Goal: Navigation & Orientation: Find specific page/section

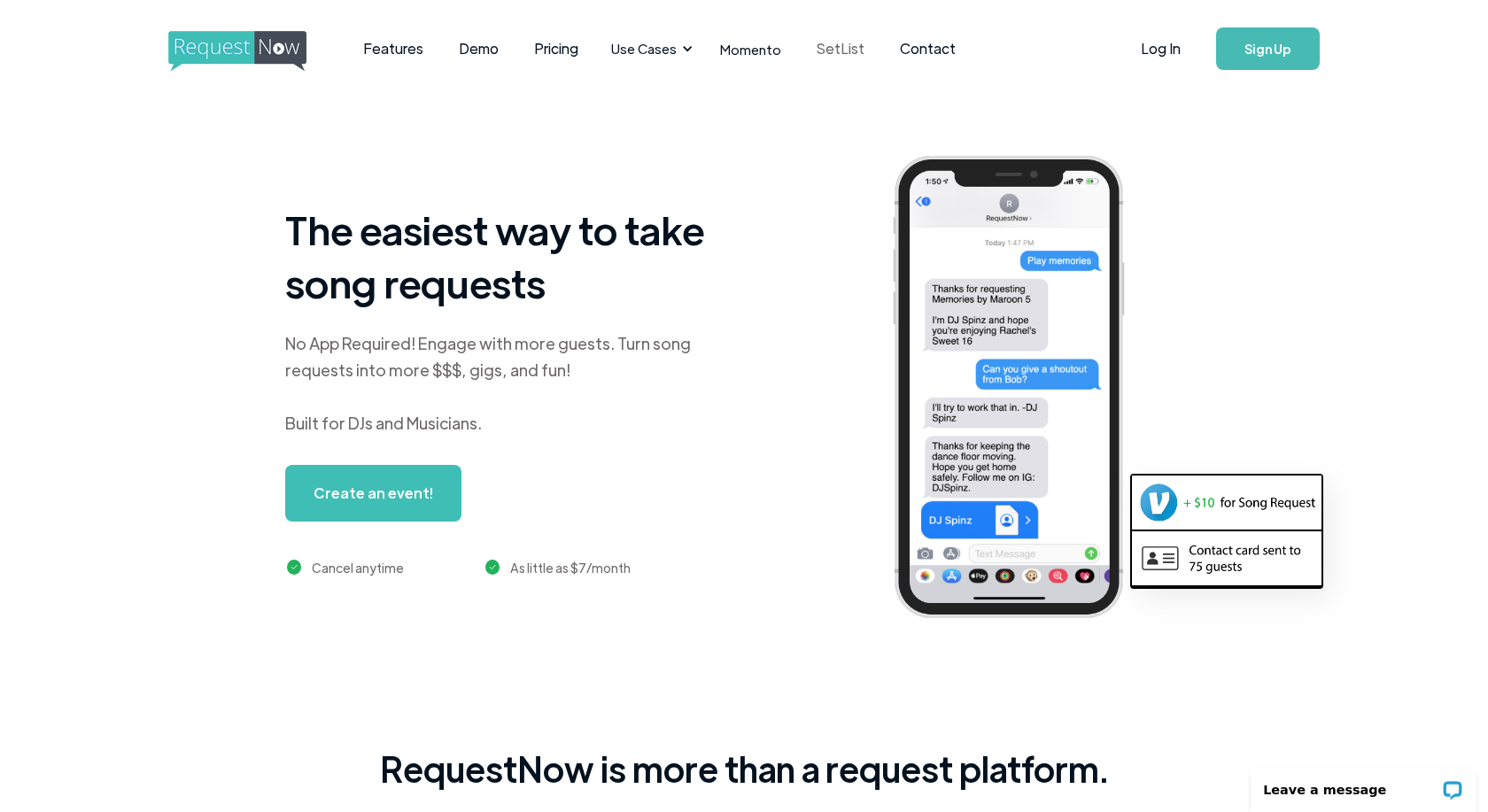
click at [838, 52] on link "SetList" at bounding box center [841, 49] width 83 height 55
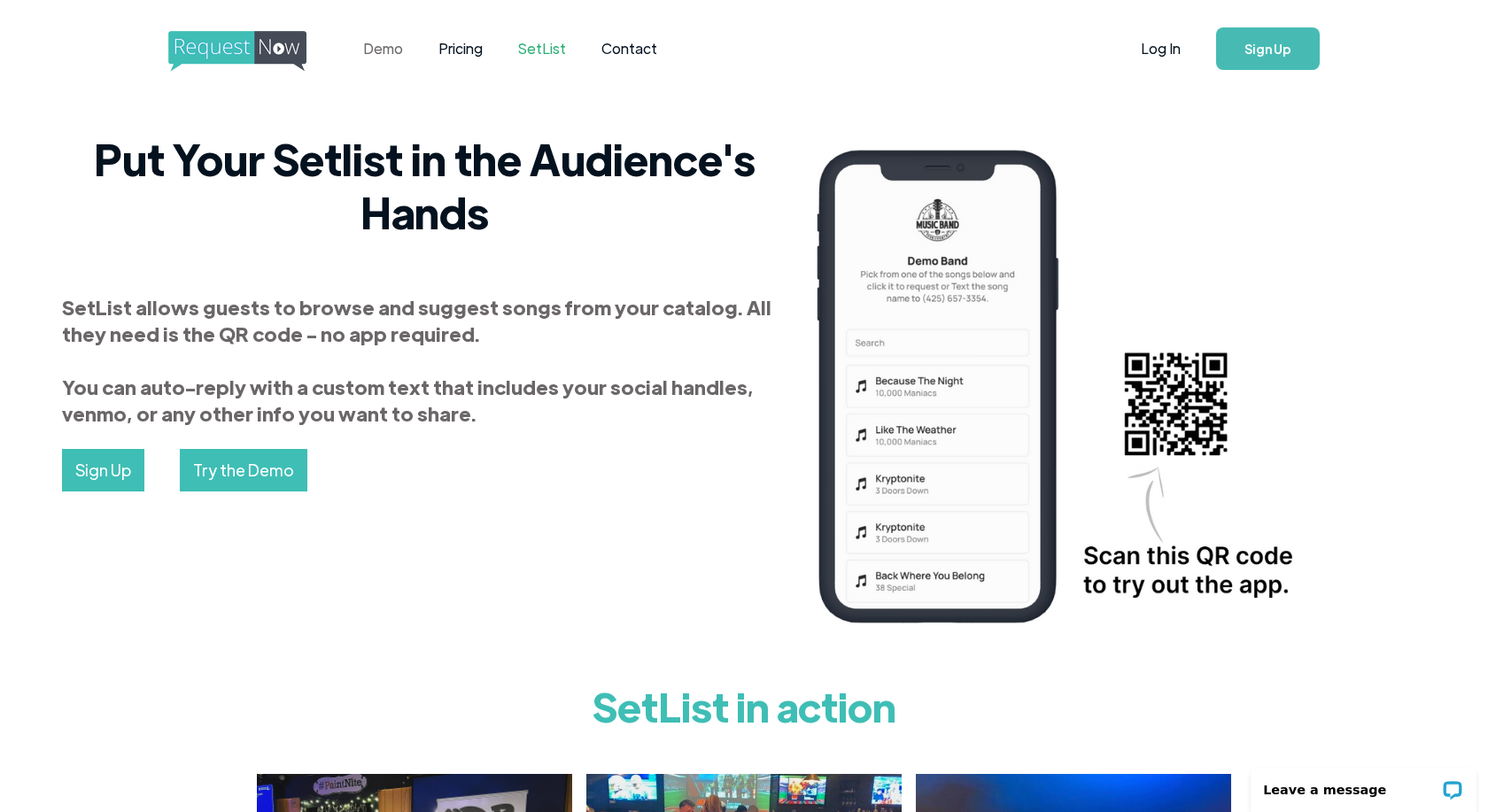
click at [376, 48] on link "Demo" at bounding box center [383, 49] width 75 height 55
click at [243, 47] on img "home" at bounding box center [254, 51] width 171 height 41
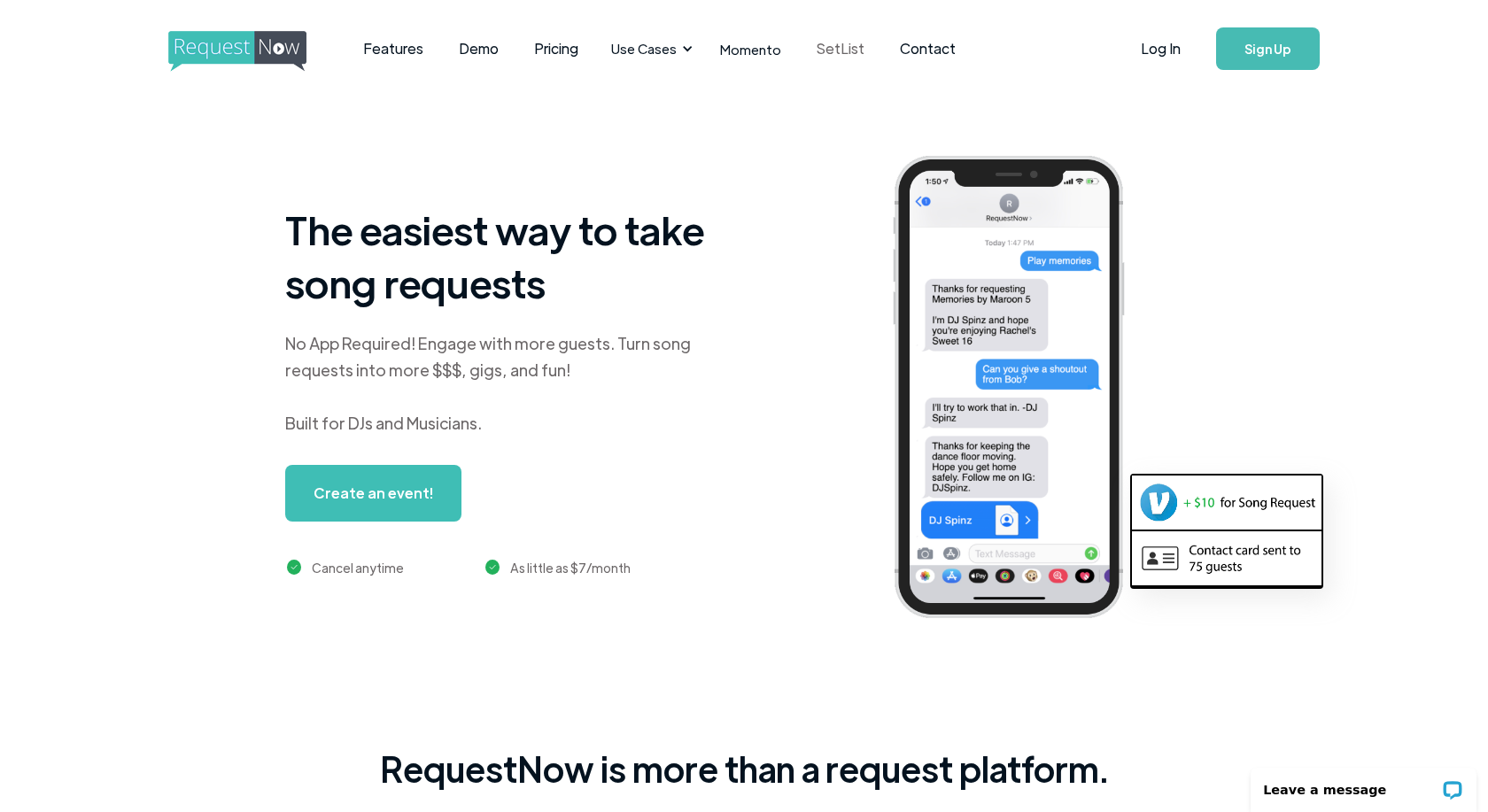
click at [835, 53] on link "SetList" at bounding box center [841, 49] width 83 height 55
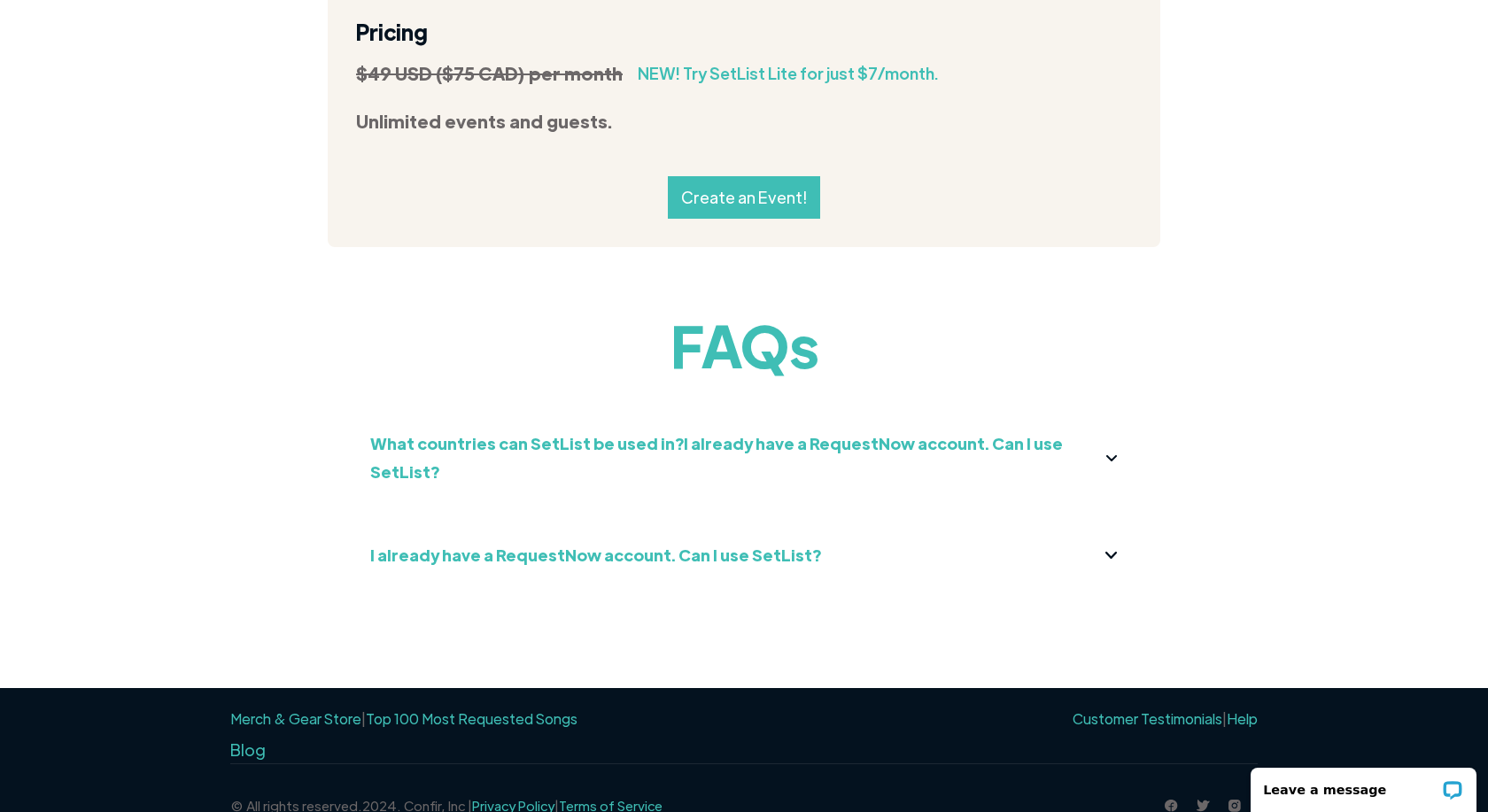
scroll to position [1945, 0]
